Goal: Task Accomplishment & Management: Manage account settings

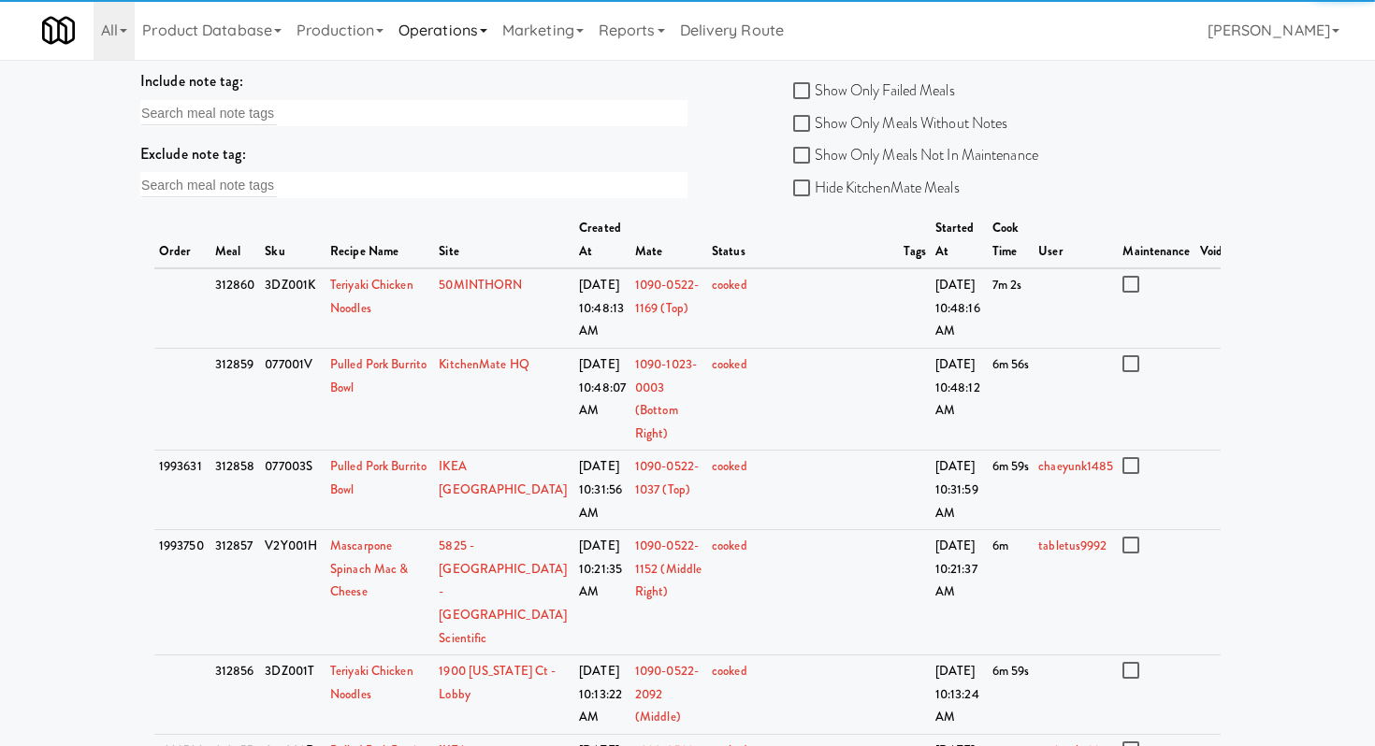
click at [484, 30] on link "Operations" at bounding box center [443, 30] width 104 height 60
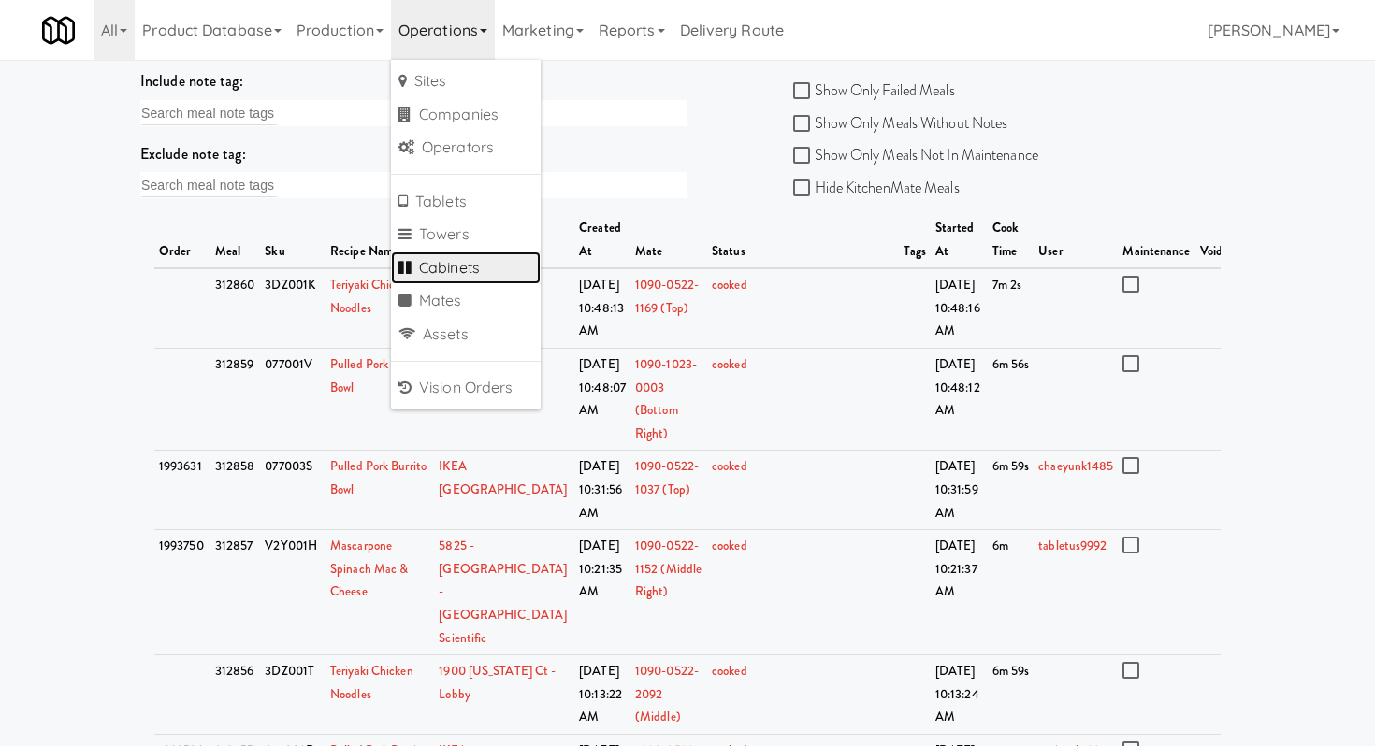
click at [466, 273] on link "Cabinets" at bounding box center [466, 269] width 150 height 34
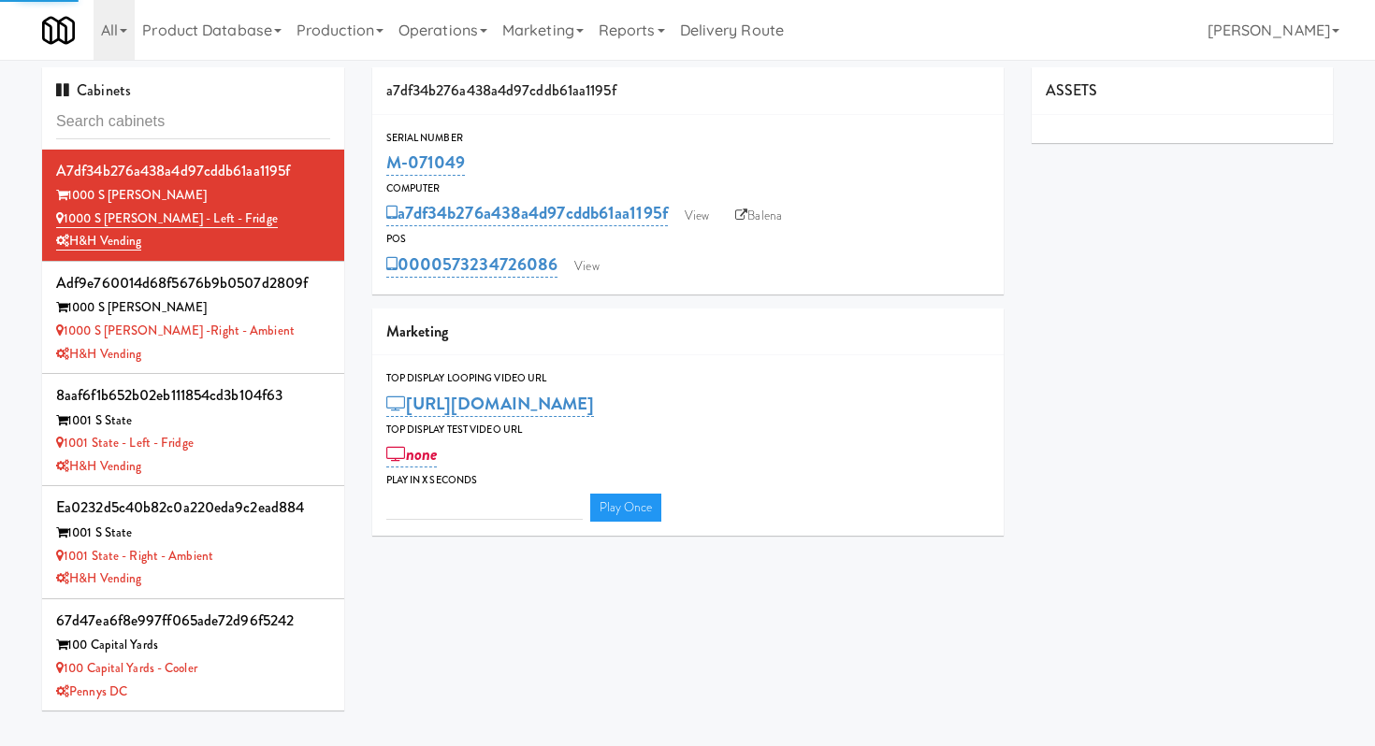
type input "3"
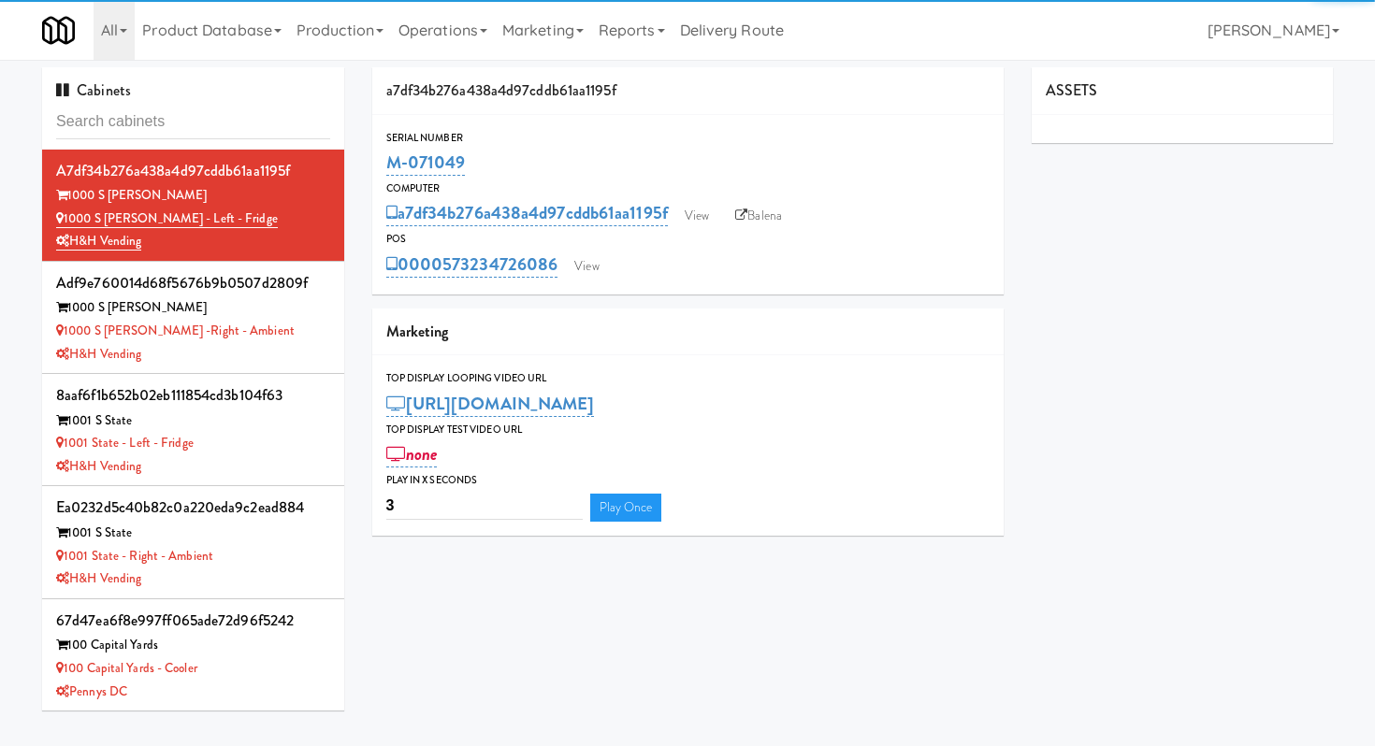
click at [255, 122] on input "text" at bounding box center [193, 122] width 274 height 35
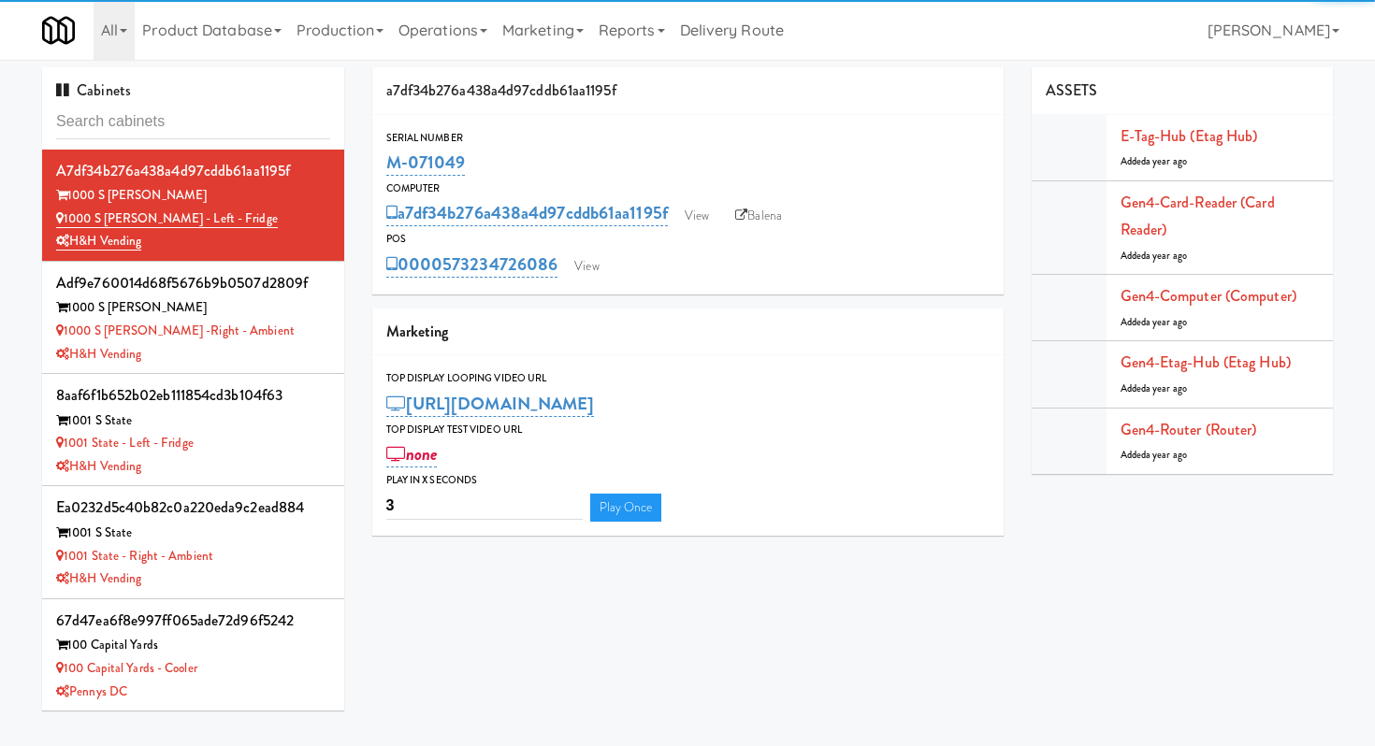
type input "f"
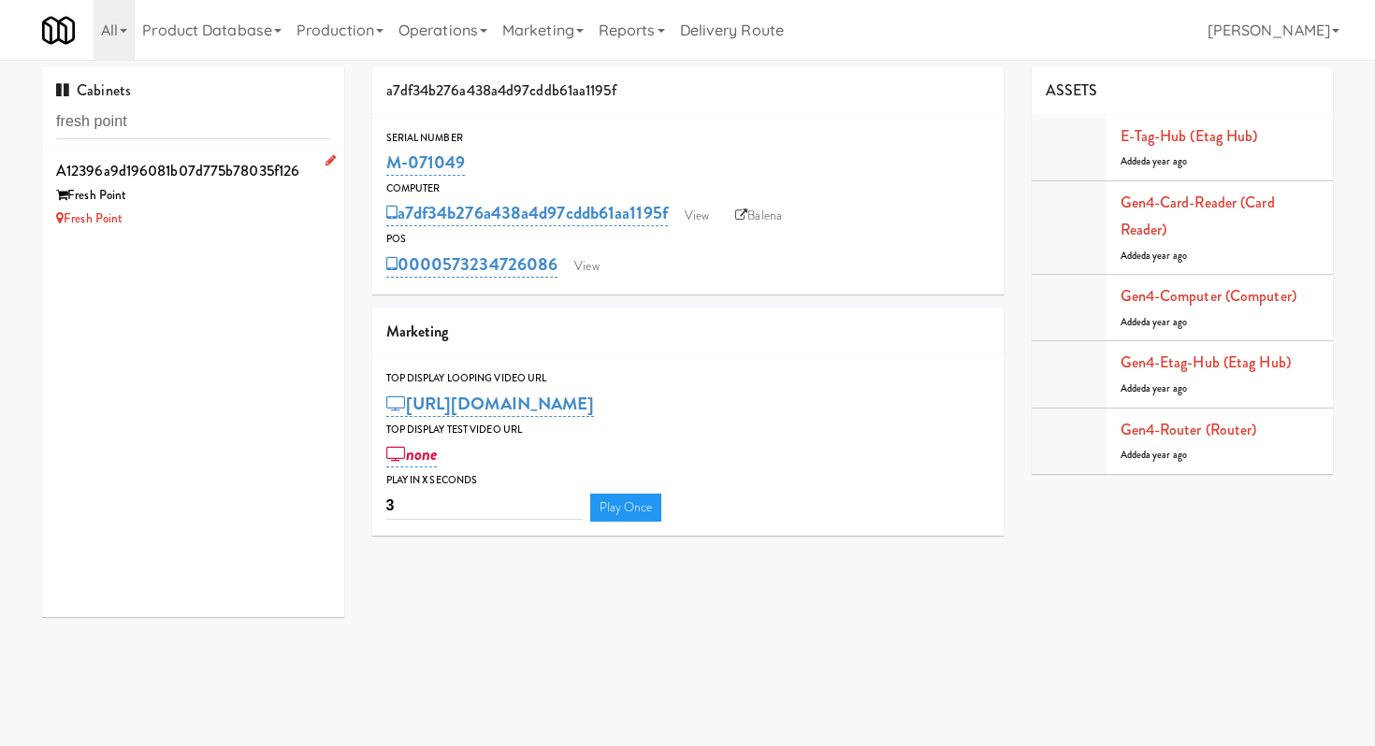
type input "fresh point"
click at [271, 205] on div "Fresh Point" at bounding box center [193, 195] width 274 height 23
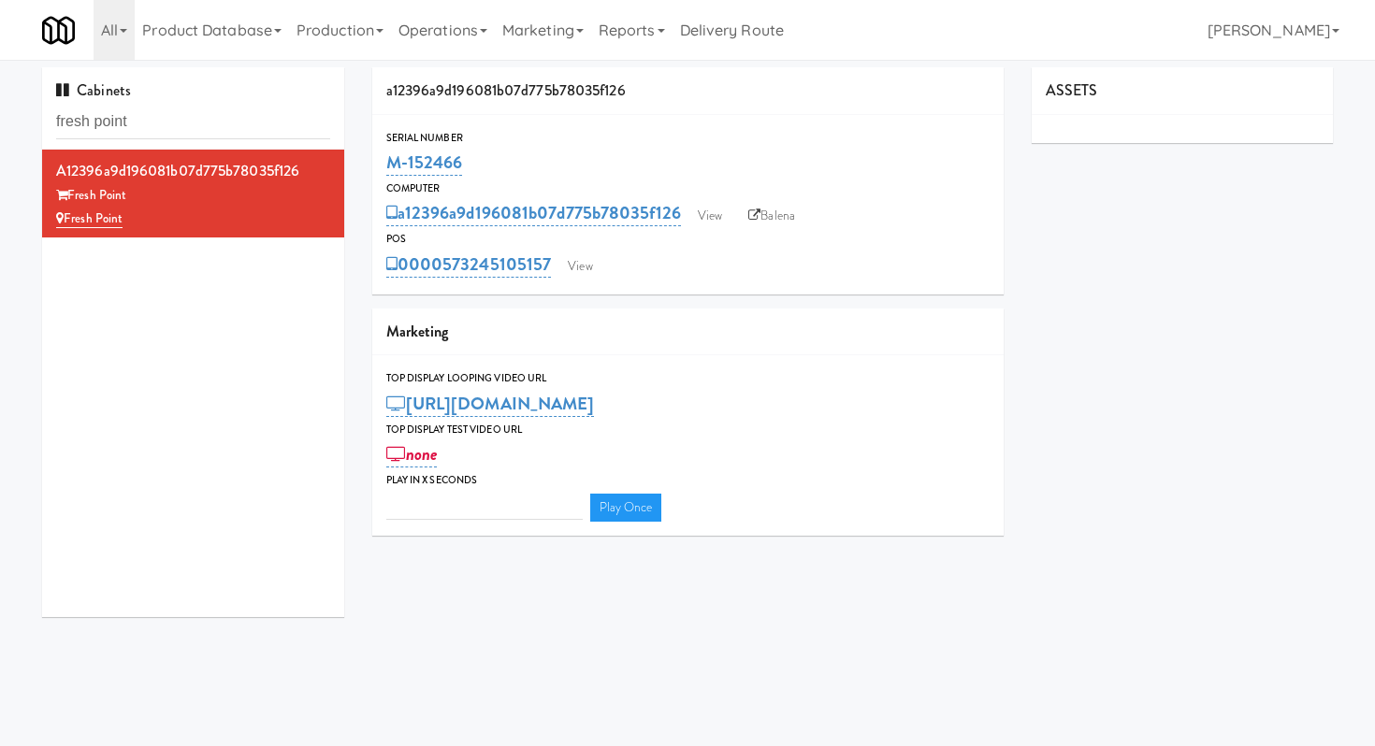
type input "3"
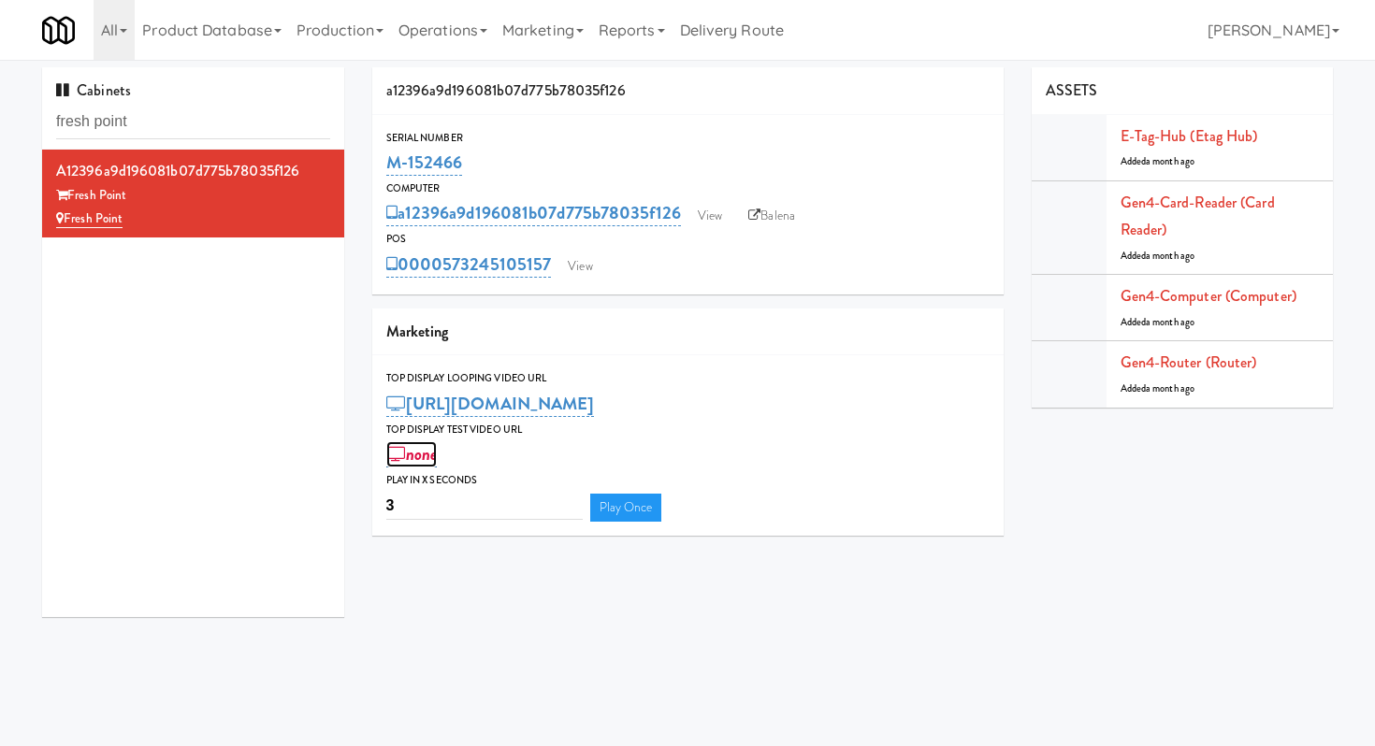
click at [435, 457] on link "none" at bounding box center [411, 454] width 51 height 26
click at [548, 456] on span "Submit" at bounding box center [552, 455] width 12 height 12
click at [774, 218] on link "Balena" at bounding box center [771, 216] width 65 height 28
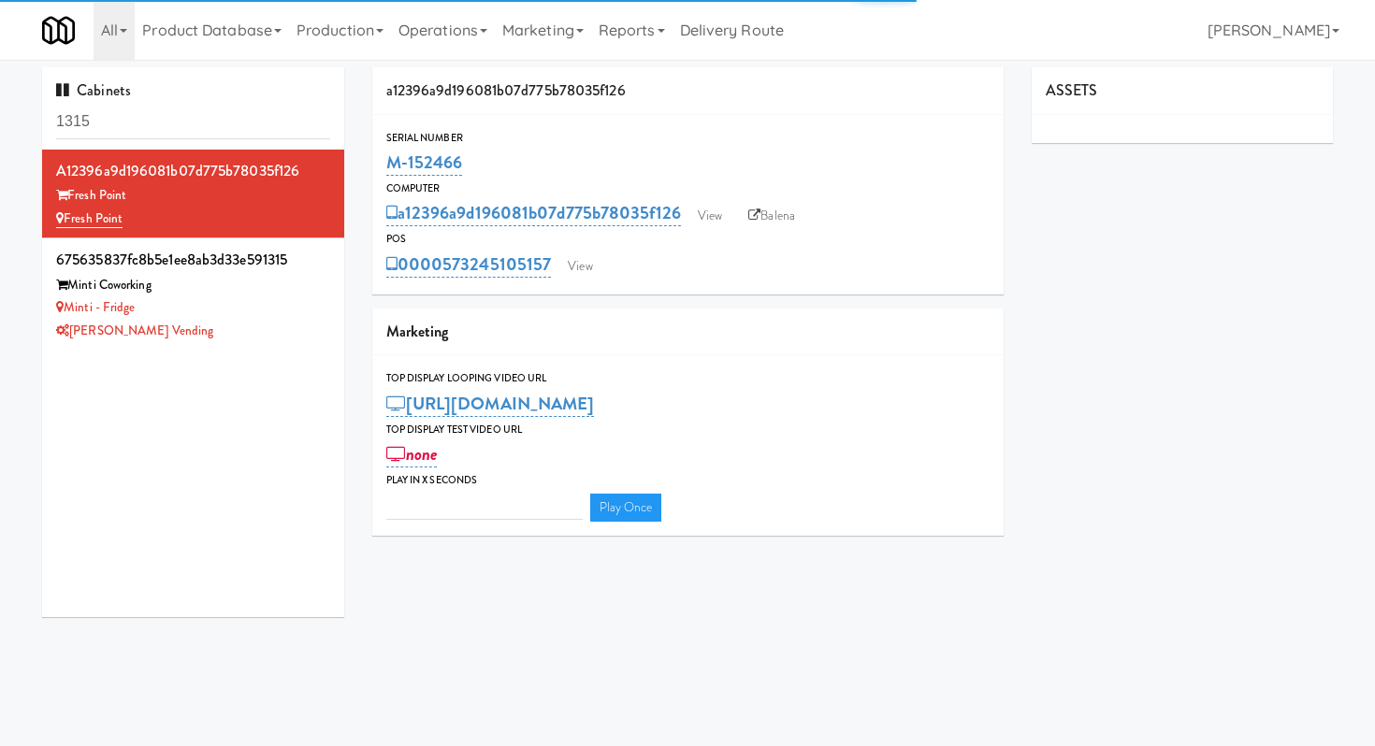
type input "3"
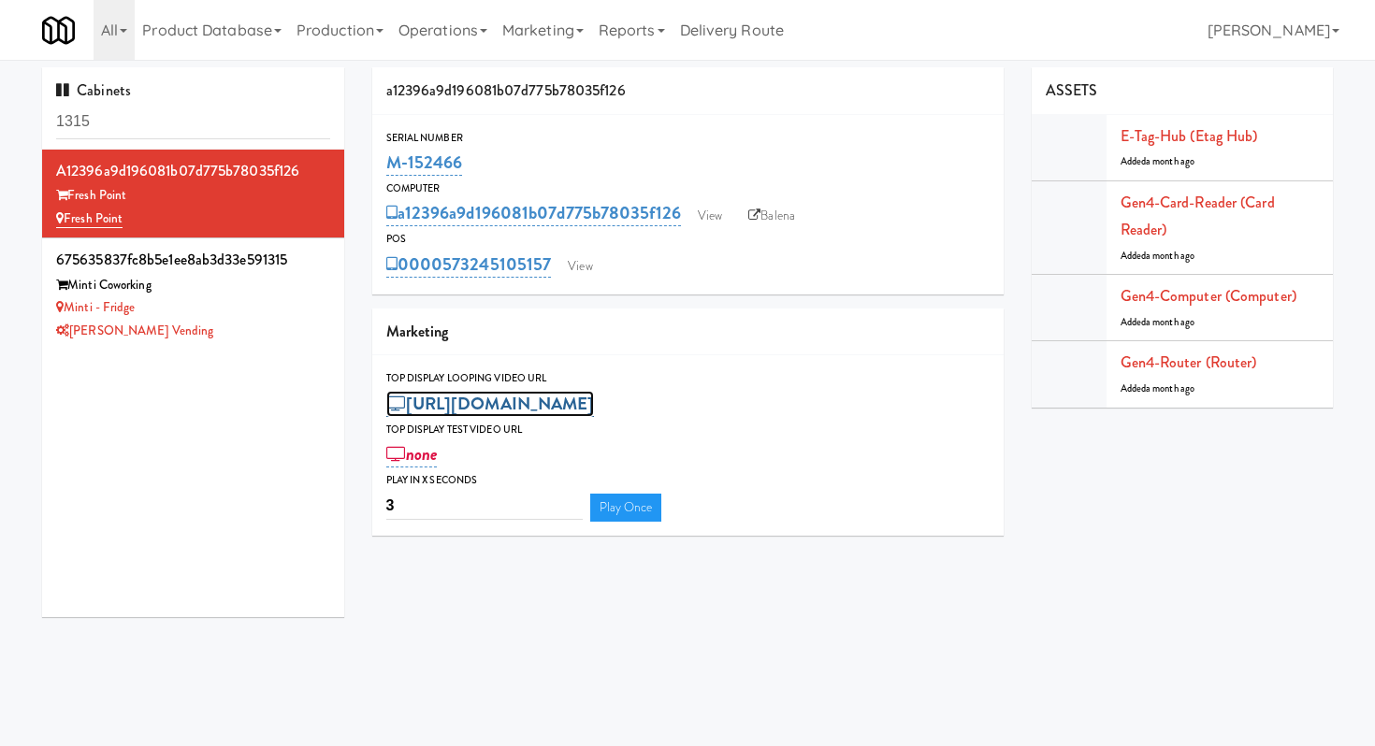
click at [458, 401] on link "[URL][DOMAIN_NAME]" at bounding box center [490, 404] width 209 height 26
click at [497, 418] on input "[URL][DOMAIN_NAME]" at bounding box center [456, 406] width 140 height 35
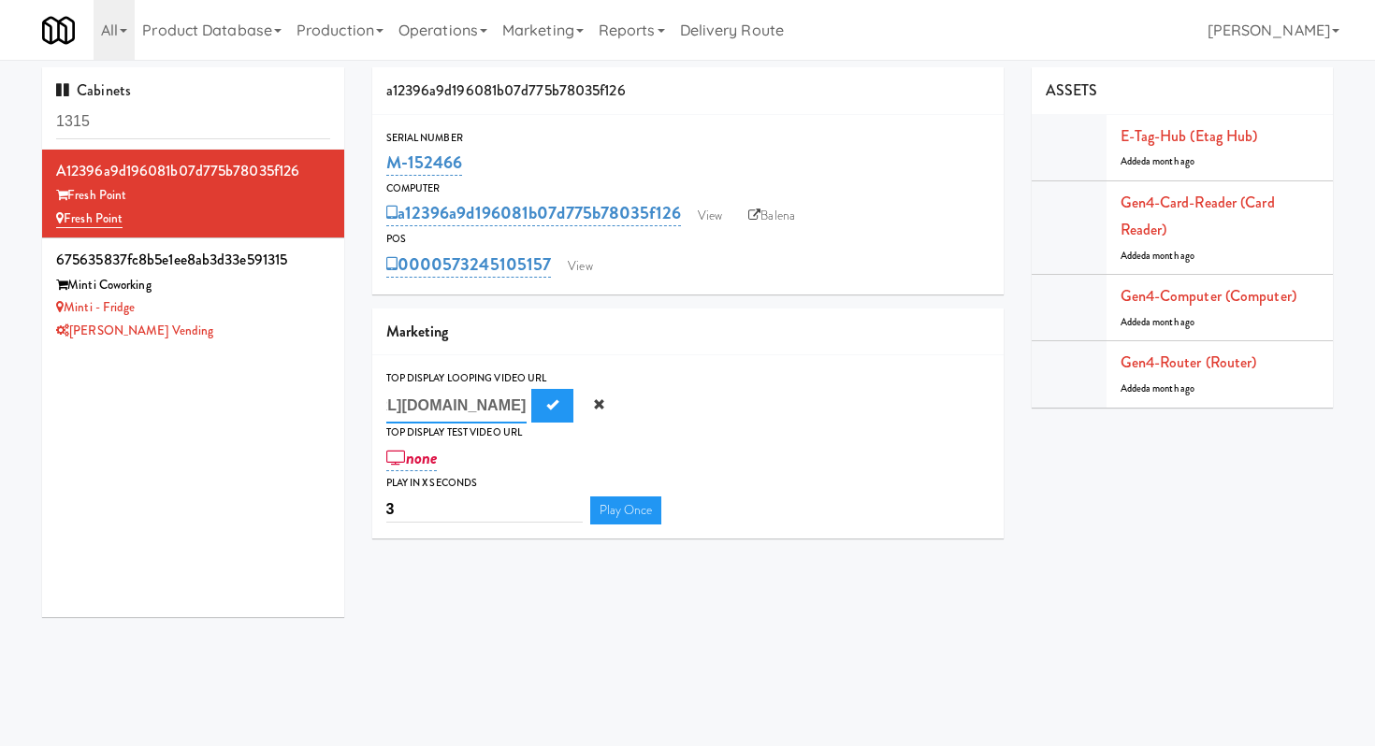
scroll to position [0, 0]
click at [708, 218] on link "View" at bounding box center [709, 216] width 43 height 28
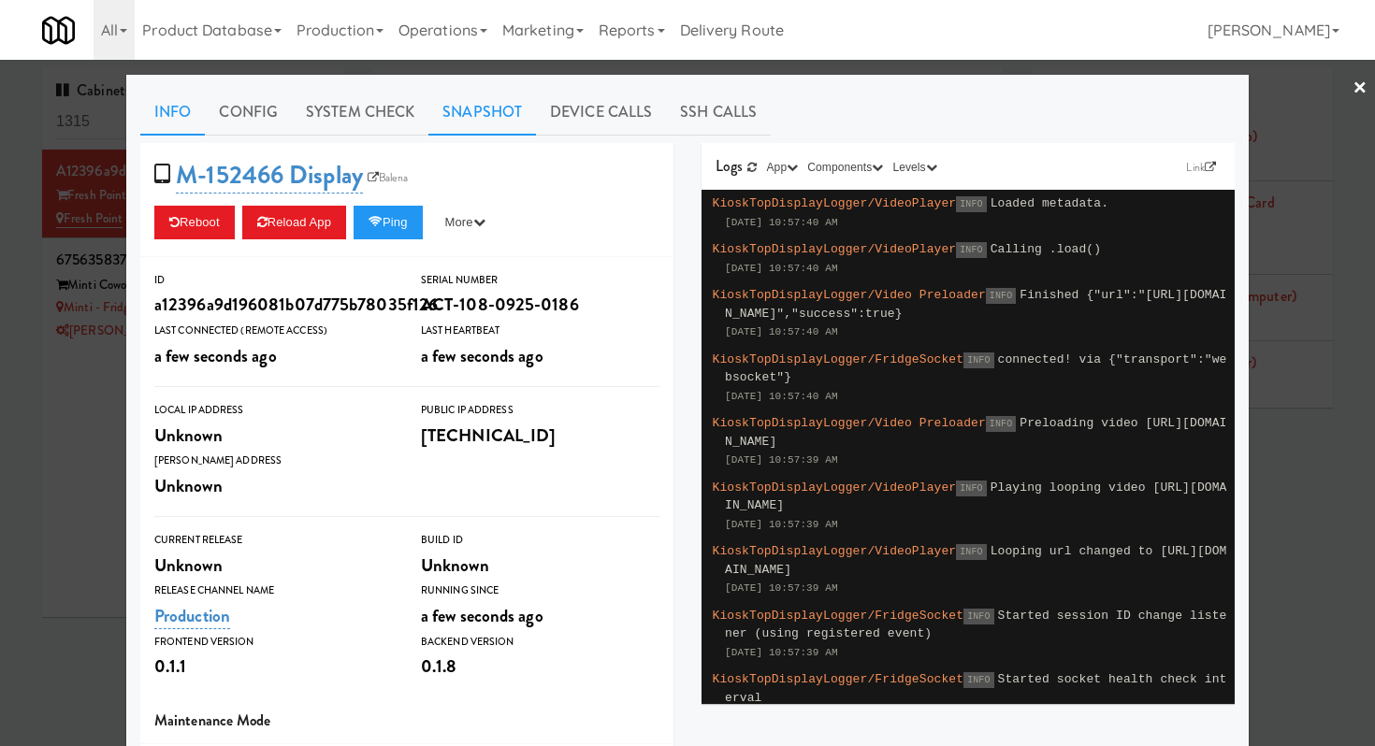
click at [454, 105] on link "Snapshot" at bounding box center [482, 112] width 108 height 47
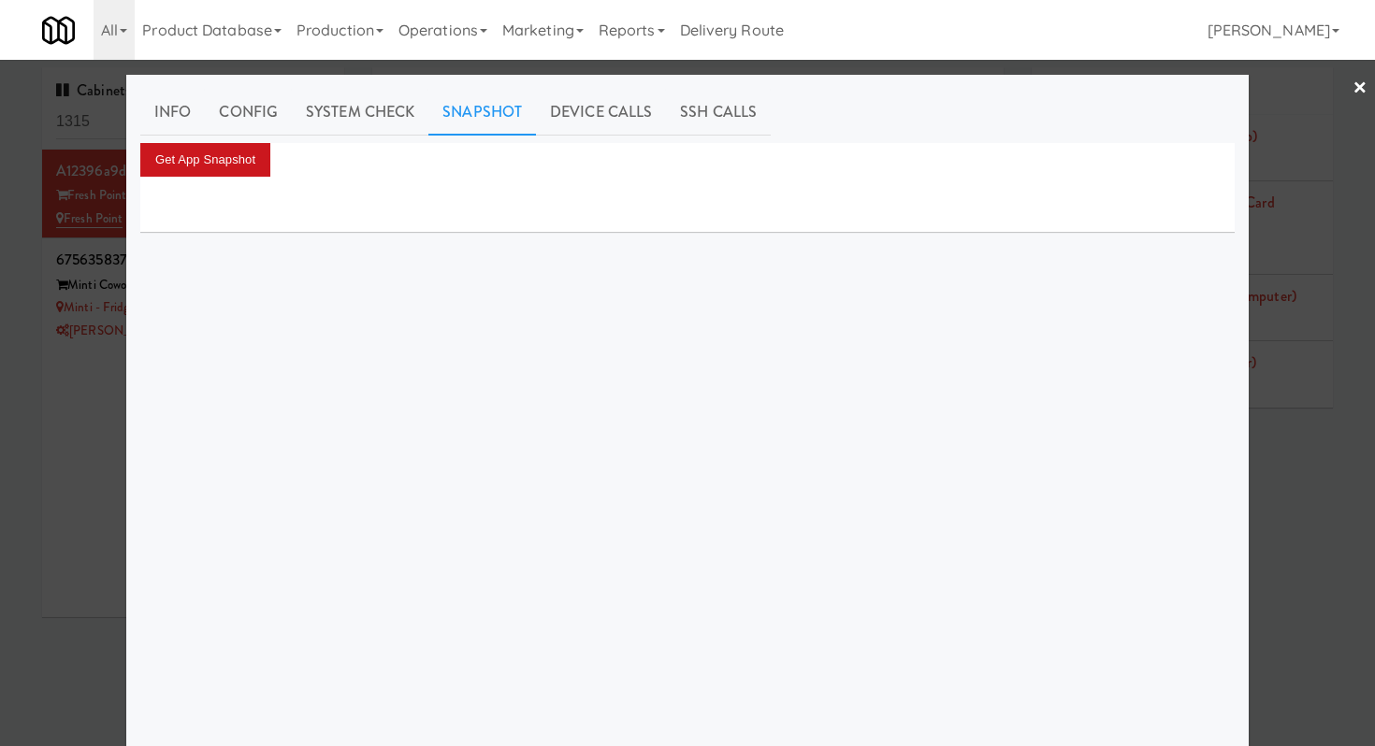
click at [250, 156] on button "Get App Snapshot" at bounding box center [205, 160] width 130 height 34
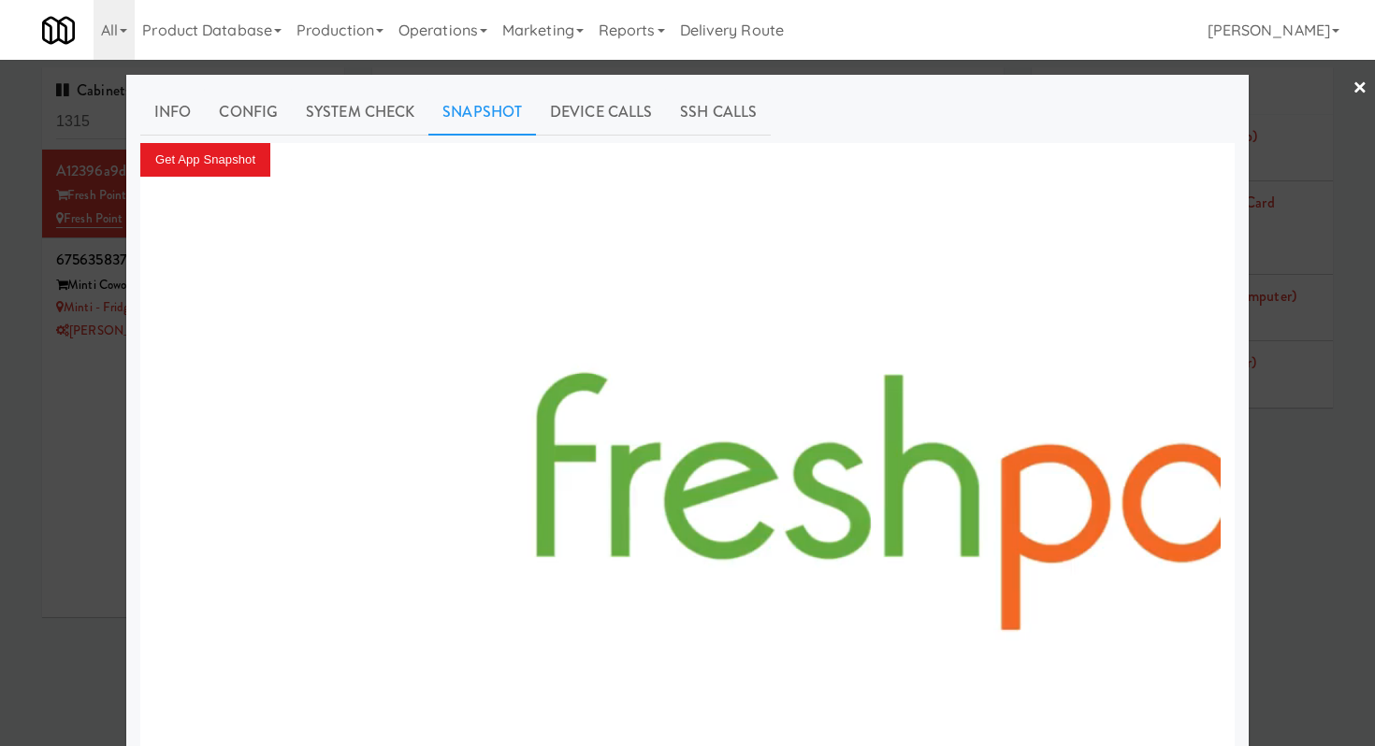
click at [1361, 87] on link "×" at bounding box center [1359, 89] width 15 height 58
